Goal: Task Accomplishment & Management: Use online tool/utility

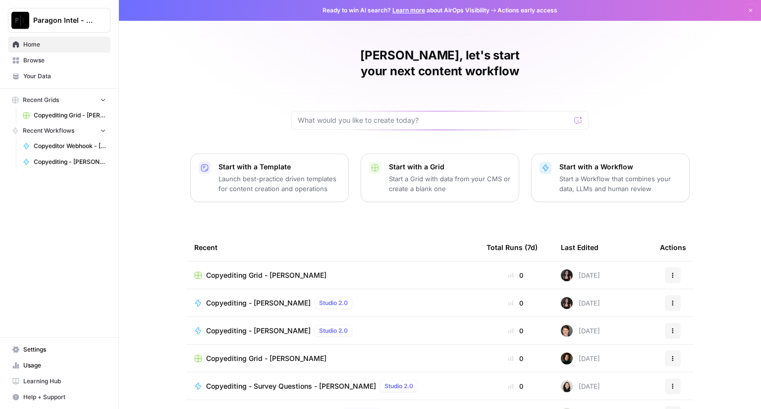
click at [231, 271] on span "Copyediting Grid - [PERSON_NAME]" at bounding box center [266, 276] width 120 height 10
click at [254, 298] on span "Copyediting - [PERSON_NAME]" at bounding box center [258, 303] width 105 height 10
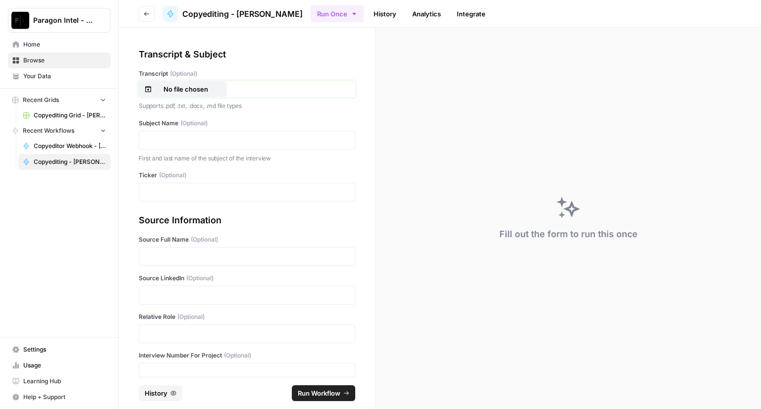
click at [215, 91] on p "No file chosen" at bounding box center [185, 89] width 63 height 10
click at [158, 139] on p at bounding box center [247, 140] width 204 height 10
click at [153, 258] on p at bounding box center [247, 257] width 204 height 10
click at [162, 287] on div at bounding box center [247, 295] width 217 height 19
click at [162, 291] on p at bounding box center [247, 295] width 204 height 10
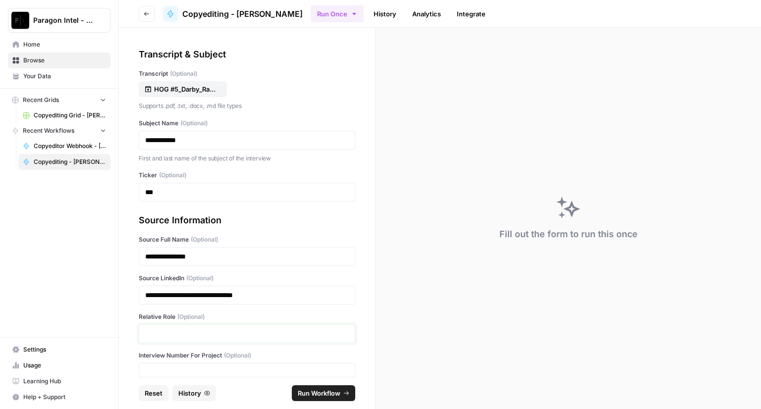
click at [162, 334] on p at bounding box center [247, 334] width 204 height 10
click at [167, 371] on p at bounding box center [247, 373] width 204 height 10
click at [320, 394] on span "Run Workflow" at bounding box center [319, 394] width 43 height 10
click at [329, 393] on span "Run Workflow" at bounding box center [319, 394] width 43 height 10
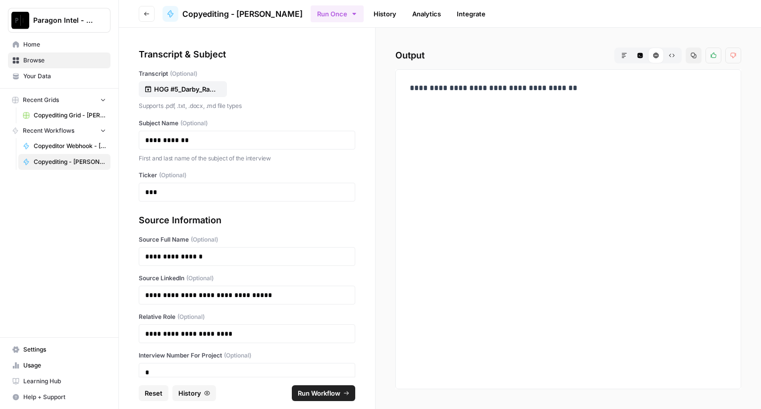
click at [42, 49] on span "Home" at bounding box center [64, 44] width 83 height 9
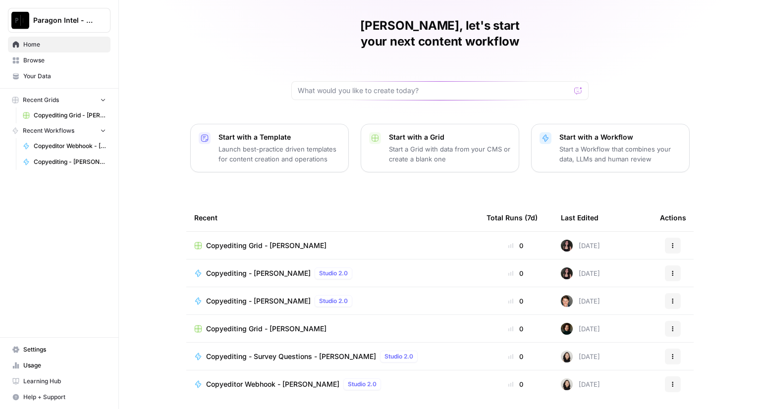
scroll to position [46, 0]
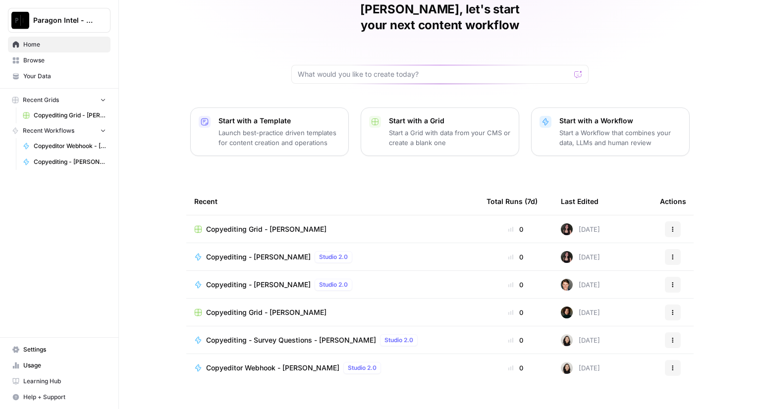
click at [240, 363] on span "Copyeditor Webhook - [PERSON_NAME]" at bounding box center [272, 368] width 133 height 10
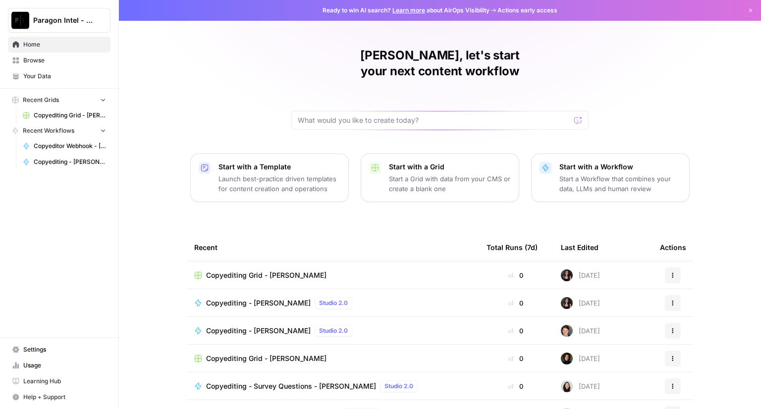
click at [262, 271] on span "Copyediting Grid - [PERSON_NAME]" at bounding box center [266, 276] width 120 height 10
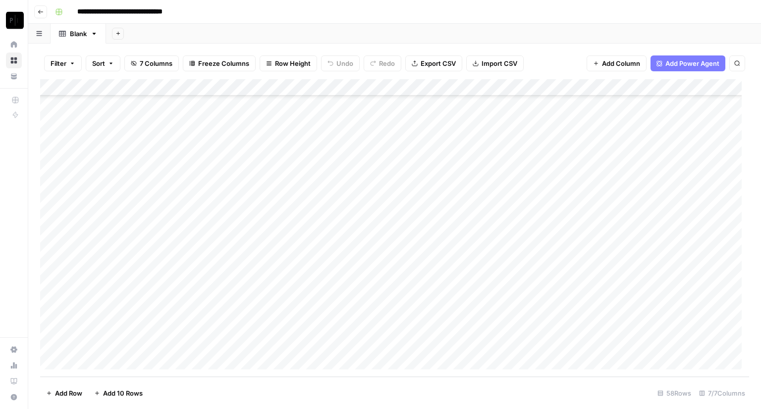
scroll to position [720, 0]
click at [581, 343] on div "Add Column" at bounding box center [394, 228] width 709 height 298
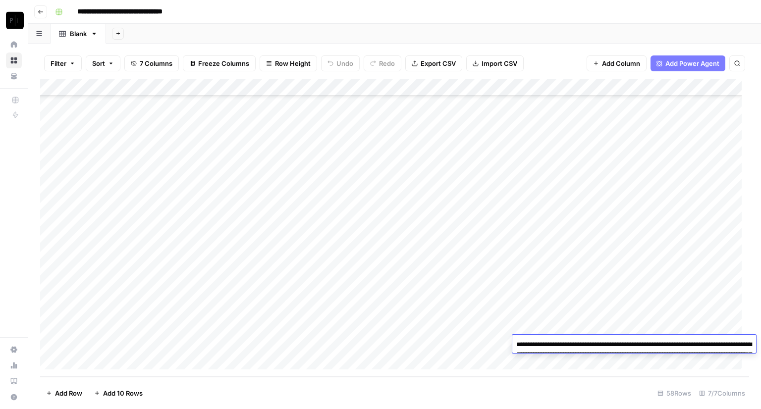
click at [574, 345] on textarea "**********" at bounding box center [634, 360] width 244 height 44
